Goal: Task Accomplishment & Management: Manage account settings

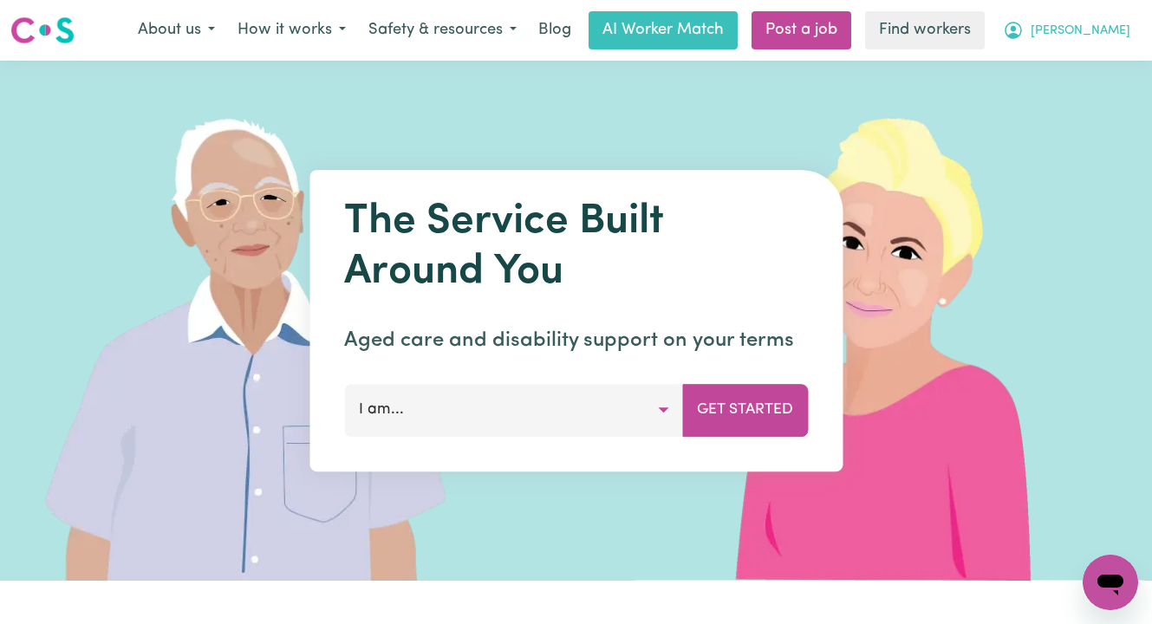
click at [1085, 31] on span "[PERSON_NAME]" at bounding box center [1081, 31] width 100 height 19
click at [1066, 95] on link "Logout" at bounding box center [1072, 99] width 137 height 33
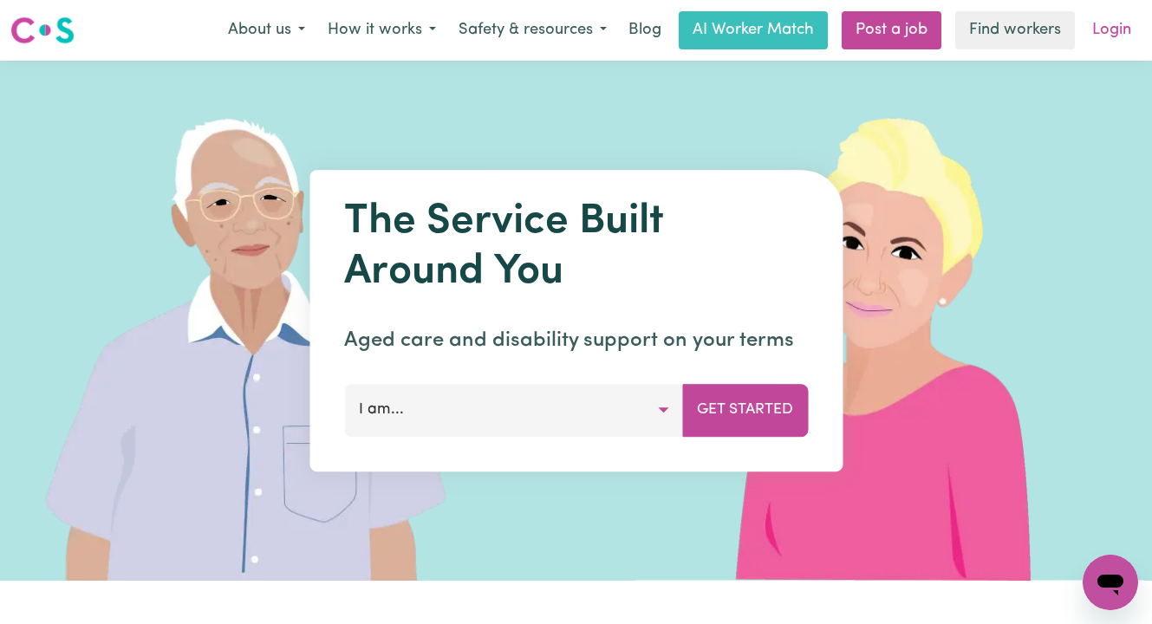
click at [1108, 30] on link "Login" at bounding box center [1112, 30] width 60 height 38
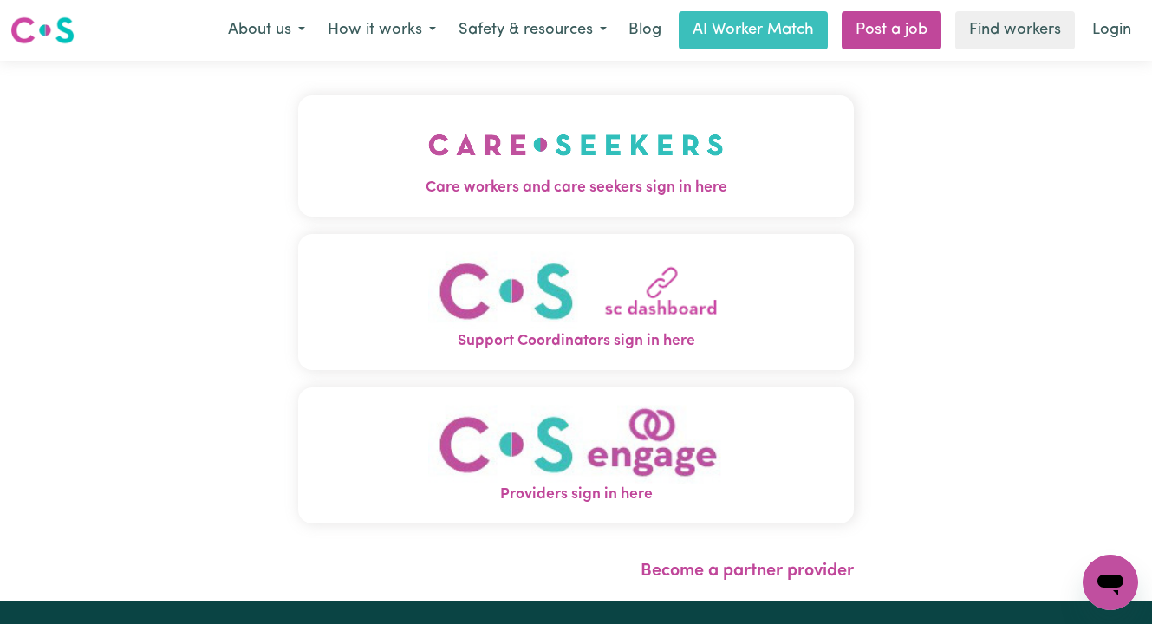
click at [499, 181] on span "Care workers and care seekers sign in here" at bounding box center [576, 188] width 556 height 23
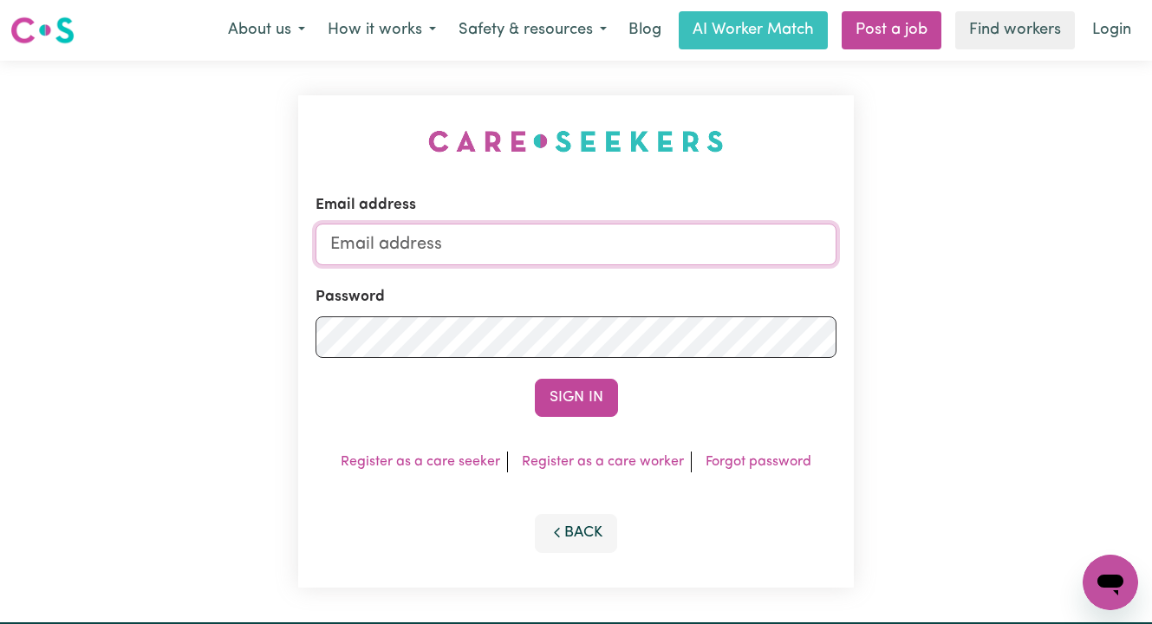
click at [576, 238] on input "Email address" at bounding box center [576, 245] width 521 height 42
type input "[EMAIL_ADDRESS][PERSON_NAME][DOMAIN_NAME]"
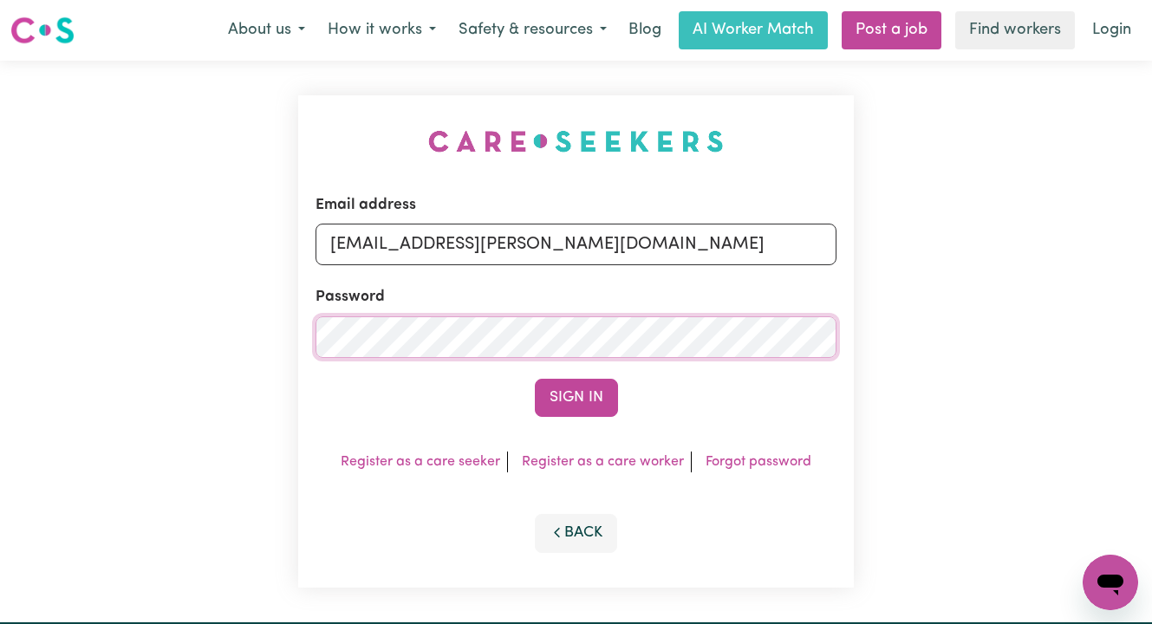
click at [535, 379] on button "Sign In" at bounding box center [576, 398] width 83 height 38
